Goal: Find specific page/section: Find specific page/section

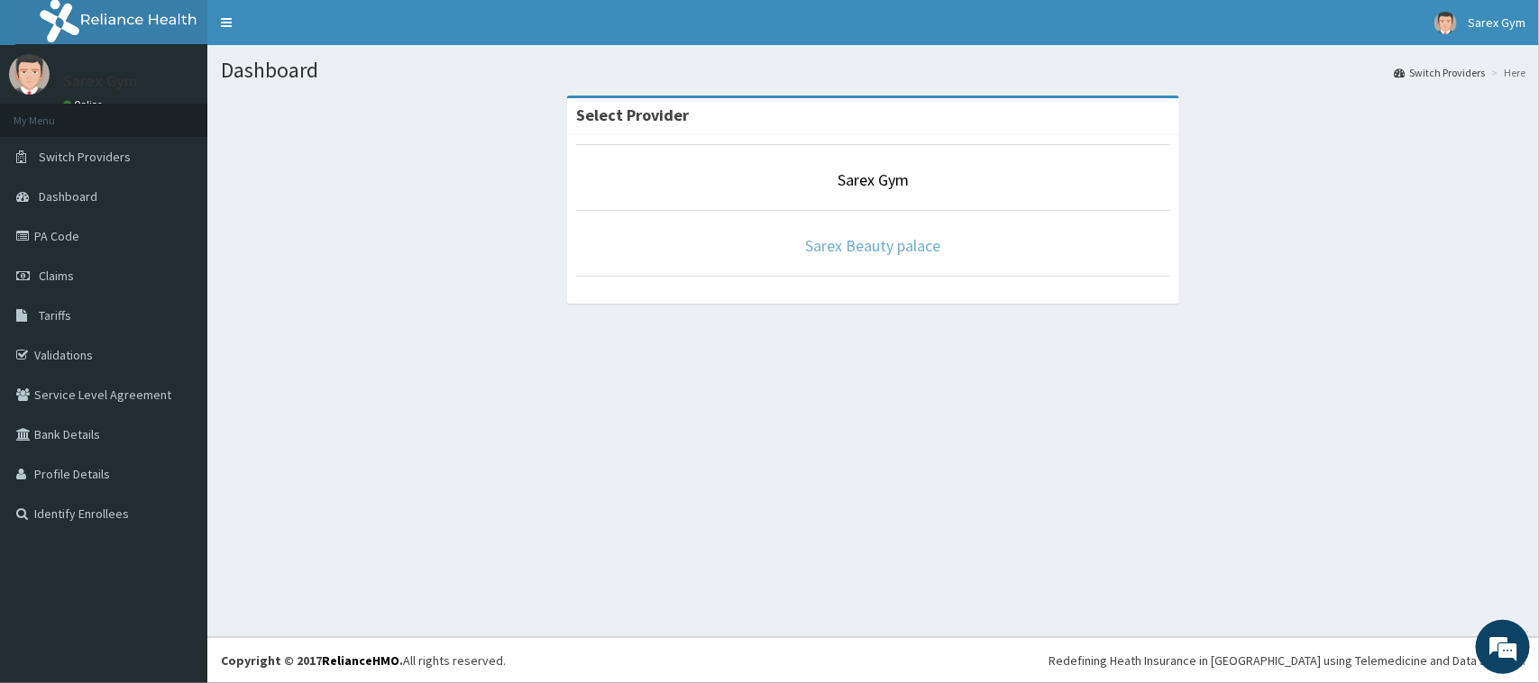
click at [895, 242] on link "Sarex Beauty palace" at bounding box center [873, 245] width 135 height 21
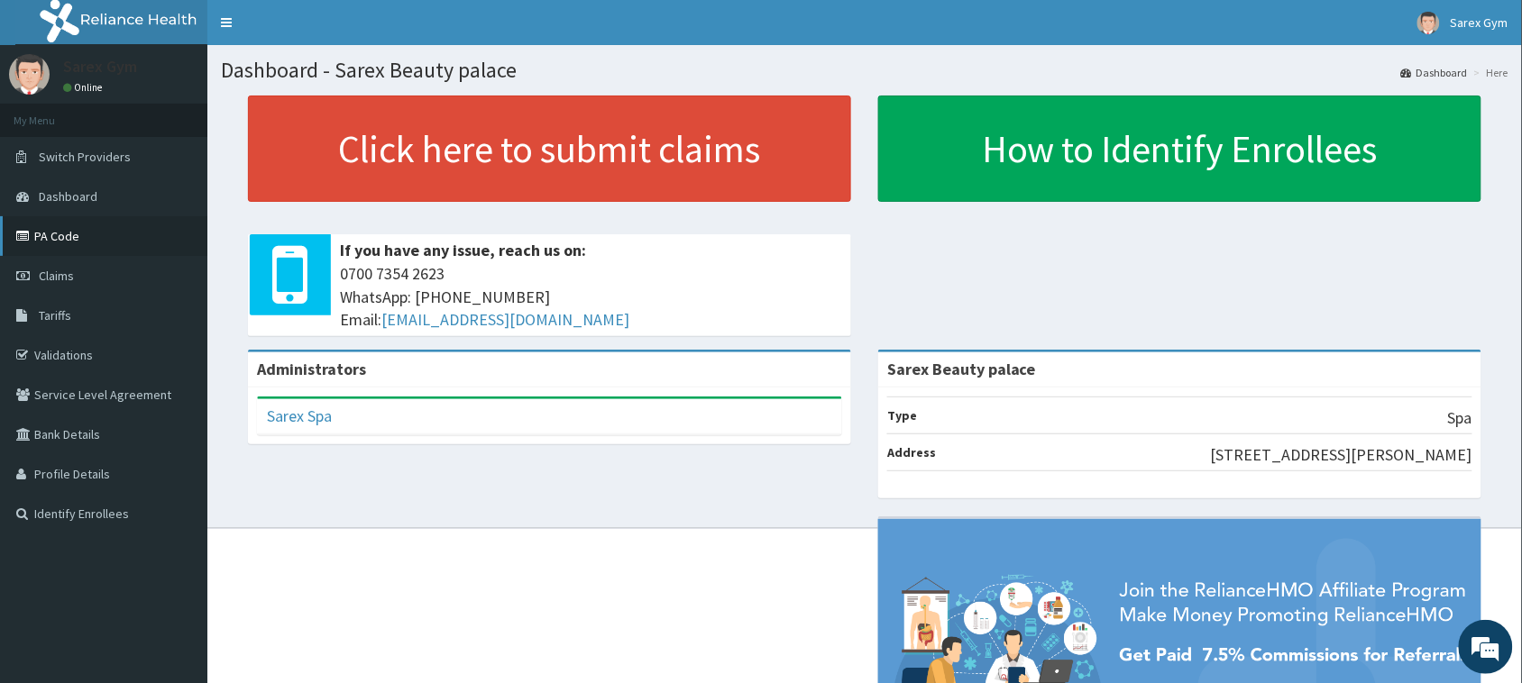
click at [96, 236] on link "PA Code" at bounding box center [103, 236] width 207 height 40
